Goal: Information Seeking & Learning: Learn about a topic

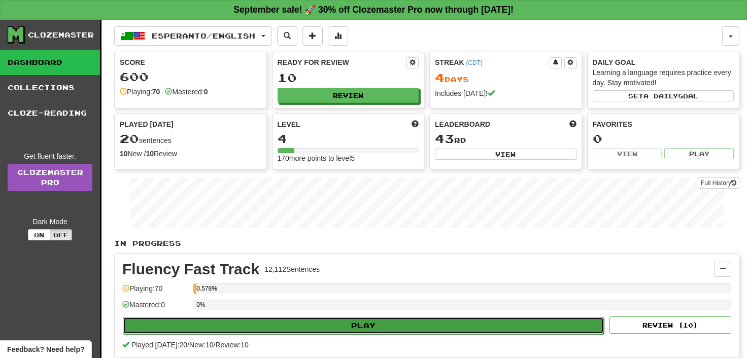
click at [364, 324] on button "Play" at bounding box center [363, 325] width 481 height 17
select select "**"
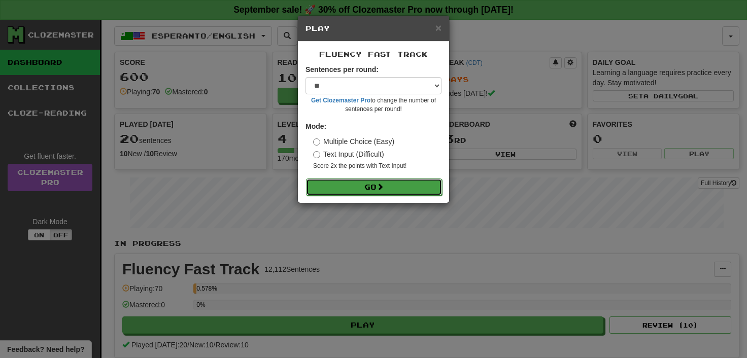
click at [367, 184] on button "Go" at bounding box center [374, 187] width 136 height 17
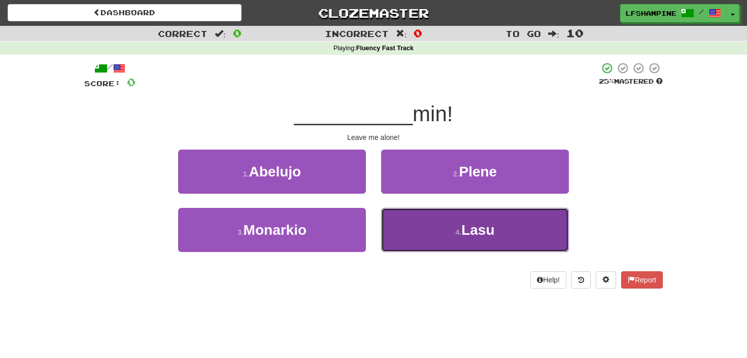
click at [473, 230] on span "Lasu" at bounding box center [477, 230] width 33 height 16
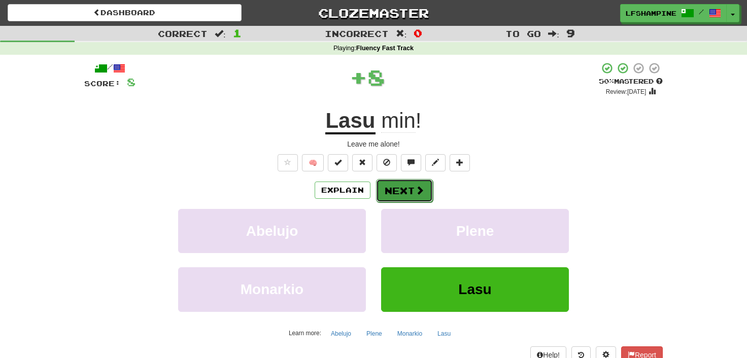
click at [401, 187] on button "Next" at bounding box center [404, 190] width 57 height 23
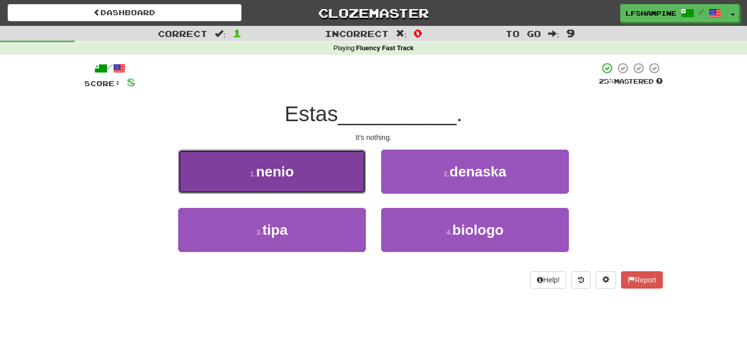
click at [284, 166] on span "nenio" at bounding box center [275, 172] width 38 height 16
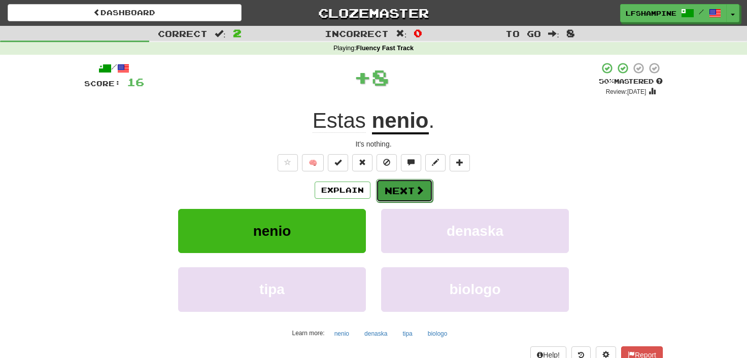
click at [406, 188] on button "Next" at bounding box center [404, 190] width 57 height 23
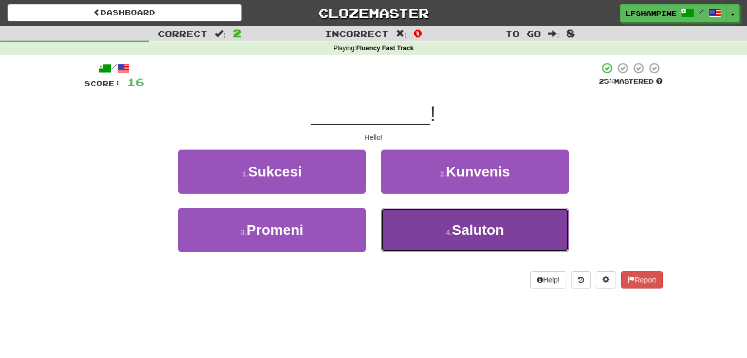
click at [444, 229] on button "4 . Saluton" at bounding box center [475, 230] width 188 height 44
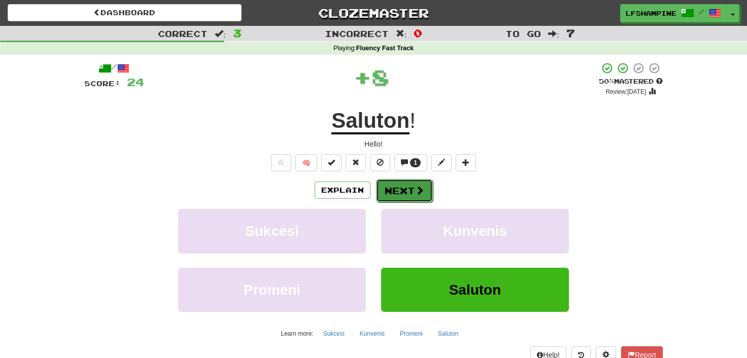
click at [399, 188] on button "Next" at bounding box center [404, 190] width 57 height 23
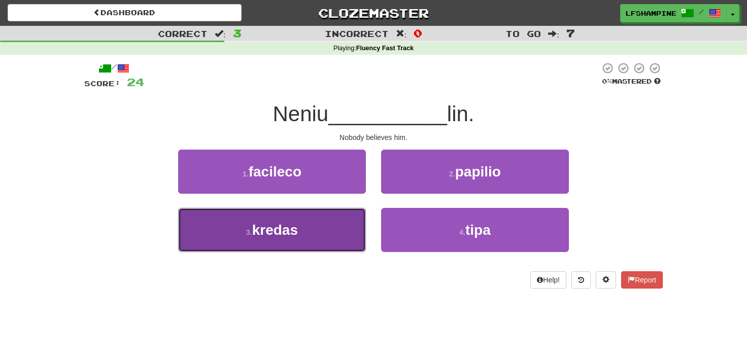
click at [284, 232] on span "kredas" at bounding box center [275, 230] width 46 height 16
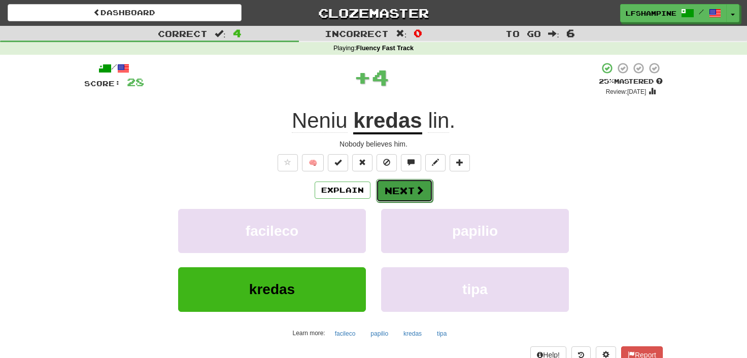
click at [414, 190] on button "Next" at bounding box center [404, 190] width 57 height 23
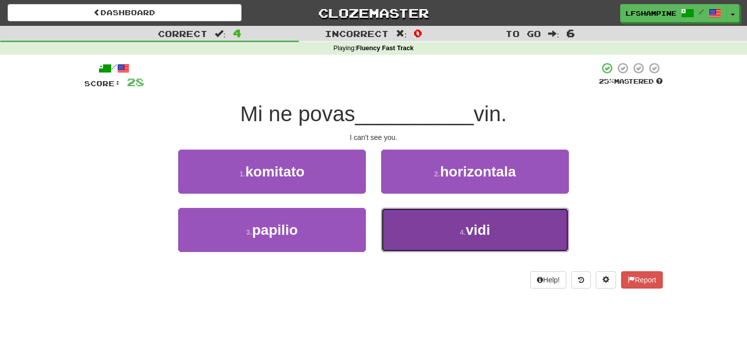
click at [433, 230] on button "4 . vidi" at bounding box center [475, 230] width 188 height 44
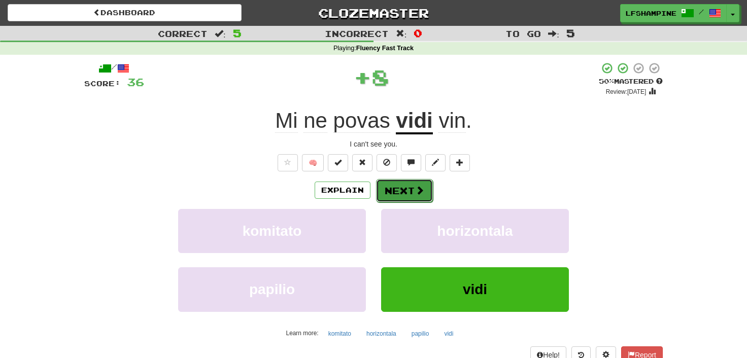
click at [408, 184] on button "Next" at bounding box center [404, 190] width 57 height 23
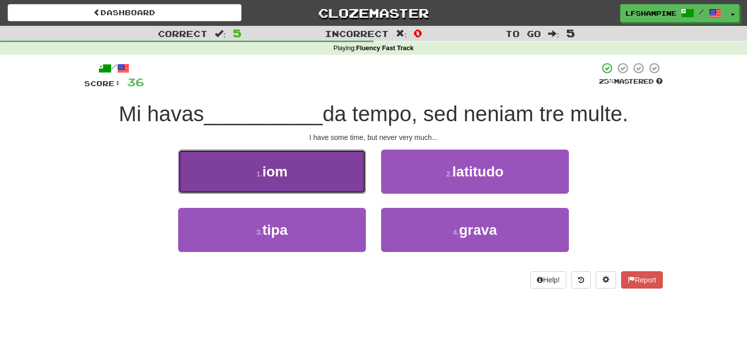
click at [298, 181] on button "1 . iom" at bounding box center [272, 172] width 188 height 44
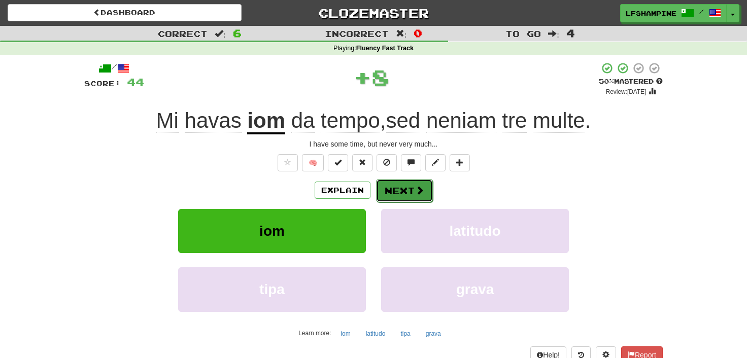
click at [398, 186] on button "Next" at bounding box center [404, 190] width 57 height 23
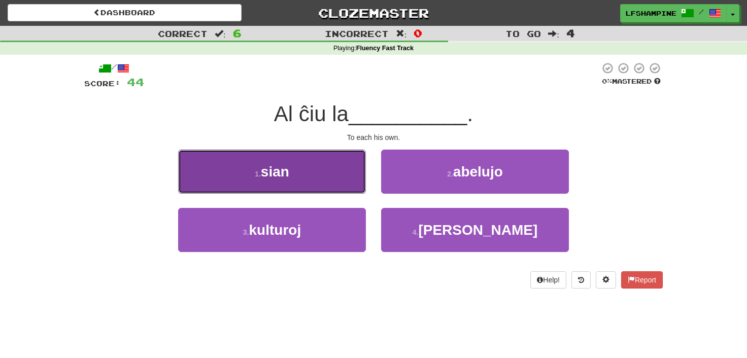
click at [285, 176] on span "sian" at bounding box center [275, 172] width 28 height 16
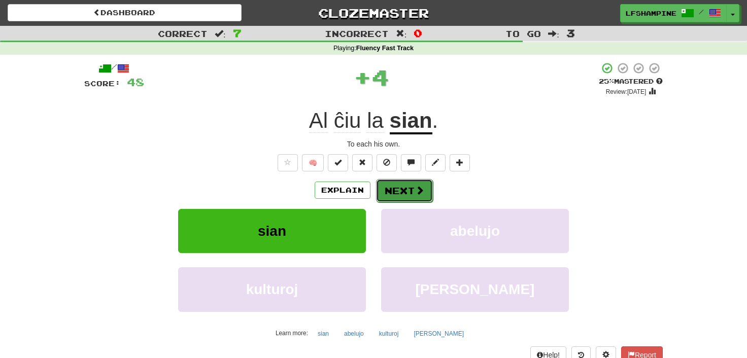
click at [411, 186] on button "Next" at bounding box center [404, 190] width 57 height 23
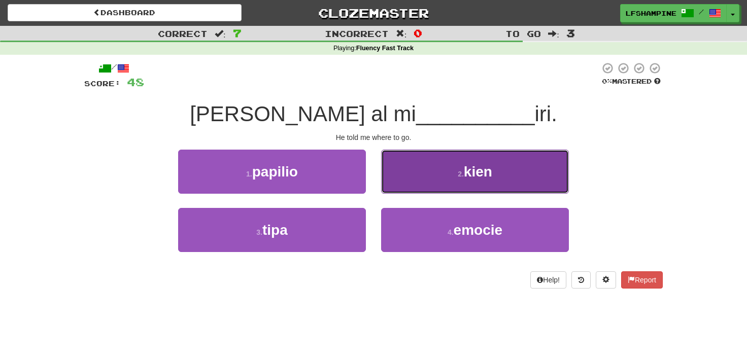
click at [470, 171] on span "kien" at bounding box center [478, 172] width 28 height 16
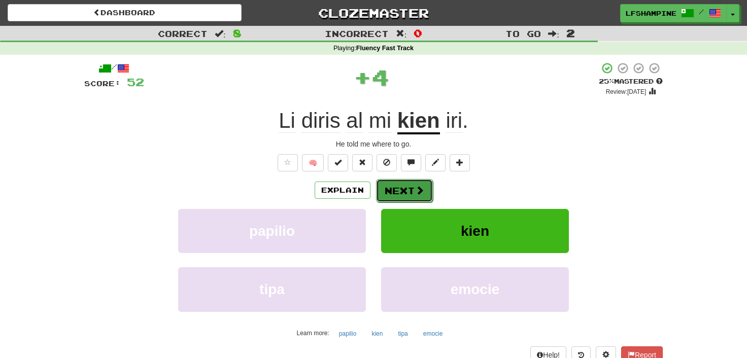
click at [406, 189] on button "Next" at bounding box center [404, 190] width 57 height 23
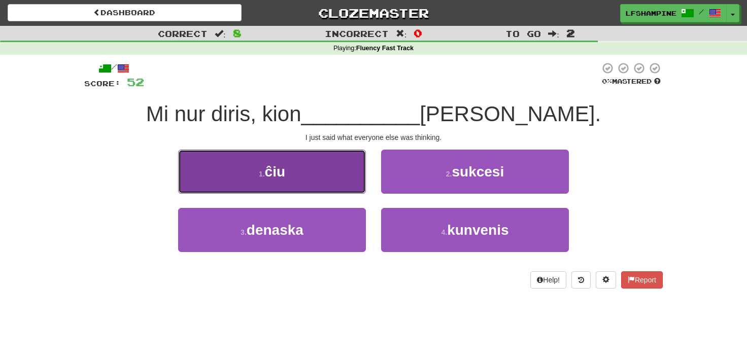
click at [310, 180] on button "1 . ĉiu" at bounding box center [272, 172] width 188 height 44
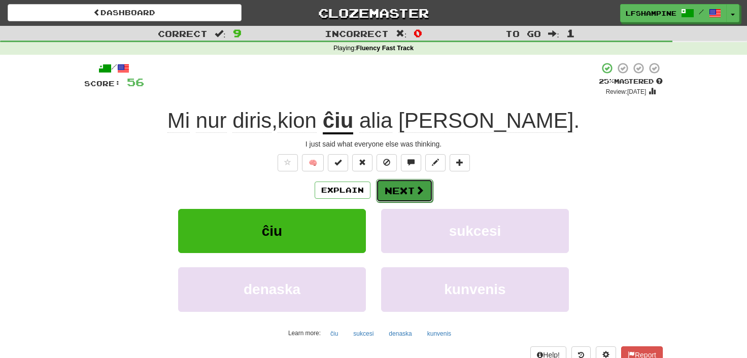
click at [408, 188] on button "Next" at bounding box center [404, 190] width 57 height 23
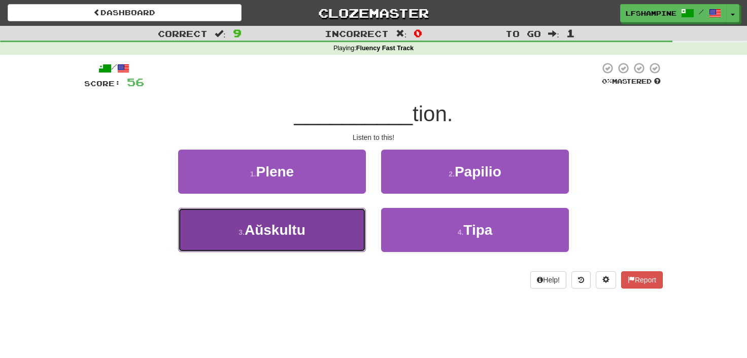
click at [284, 234] on span "Aŭskultu" at bounding box center [275, 230] width 61 height 16
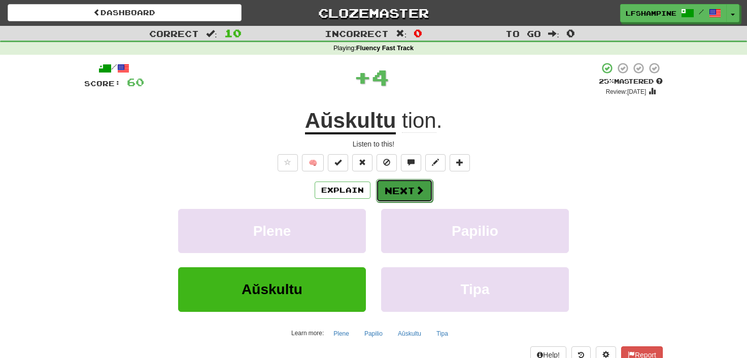
click at [400, 186] on button "Next" at bounding box center [404, 190] width 57 height 23
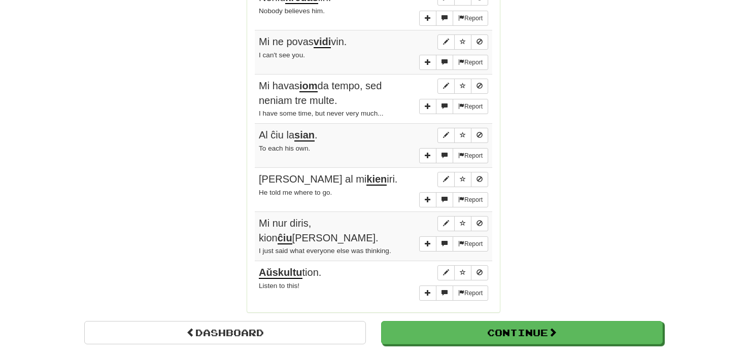
scroll to position [784, 0]
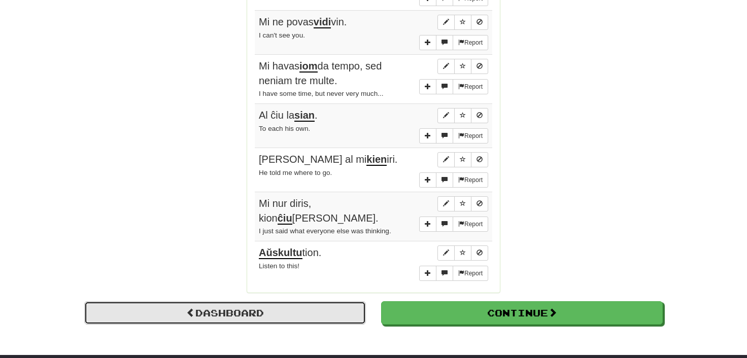
click at [229, 301] on link "Dashboard" at bounding box center [225, 312] width 282 height 23
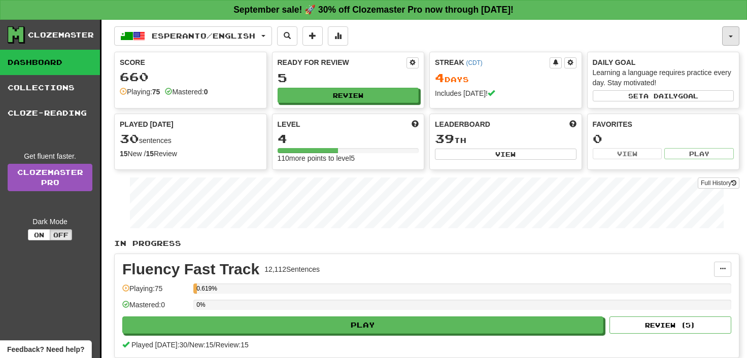
click at [732, 37] on span "button" at bounding box center [731, 37] width 4 height 2
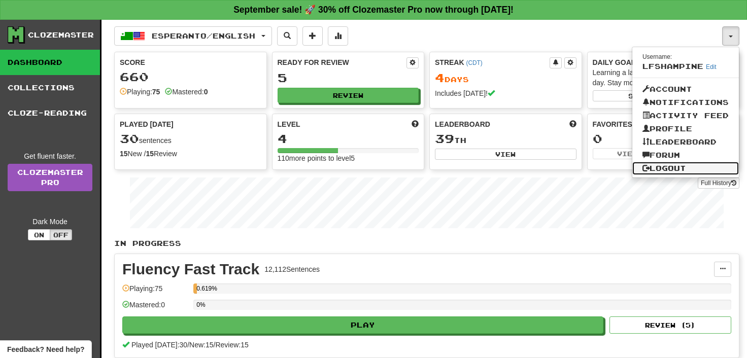
click at [669, 167] on link "Logout" at bounding box center [685, 168] width 107 height 13
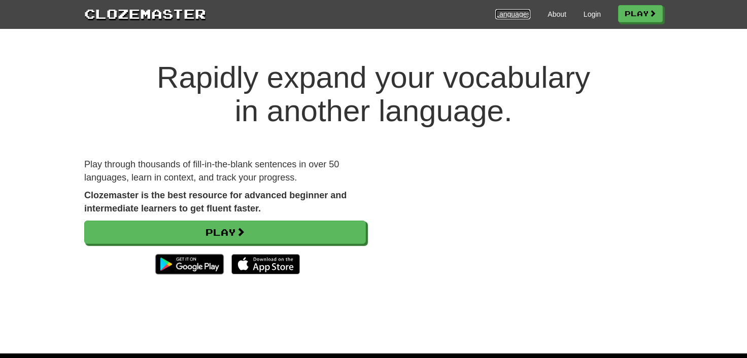
click at [508, 14] on link "Languages" at bounding box center [512, 14] width 35 height 10
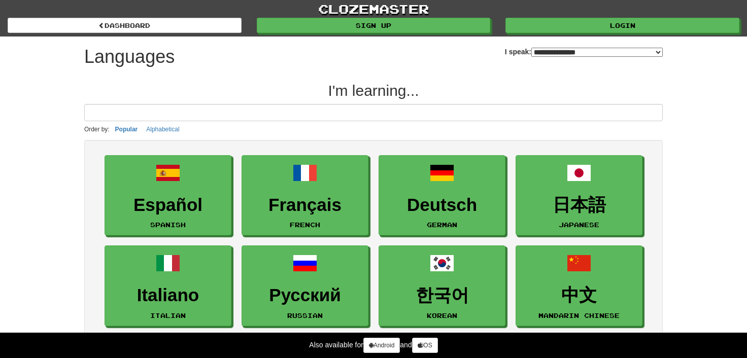
select select "*******"
